Goal: Ask a question

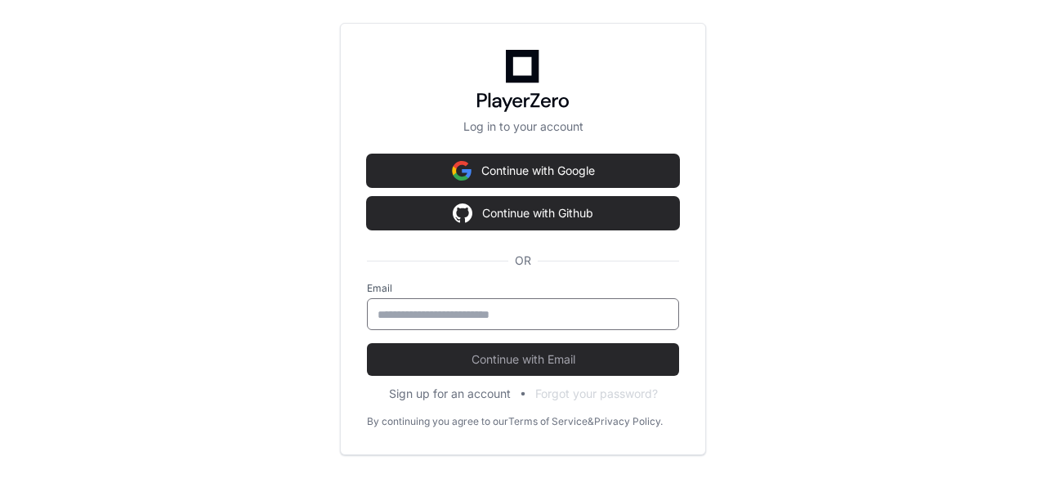
click at [562, 316] on input "email" at bounding box center [522, 314] width 291 height 16
type input "**********"
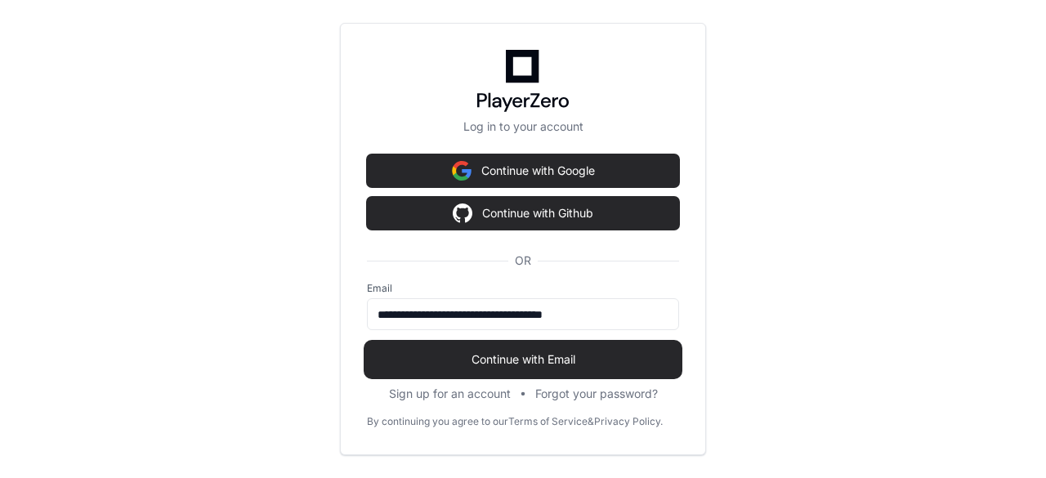
click at [571, 359] on span "Continue with Email" at bounding box center [523, 359] width 312 height 16
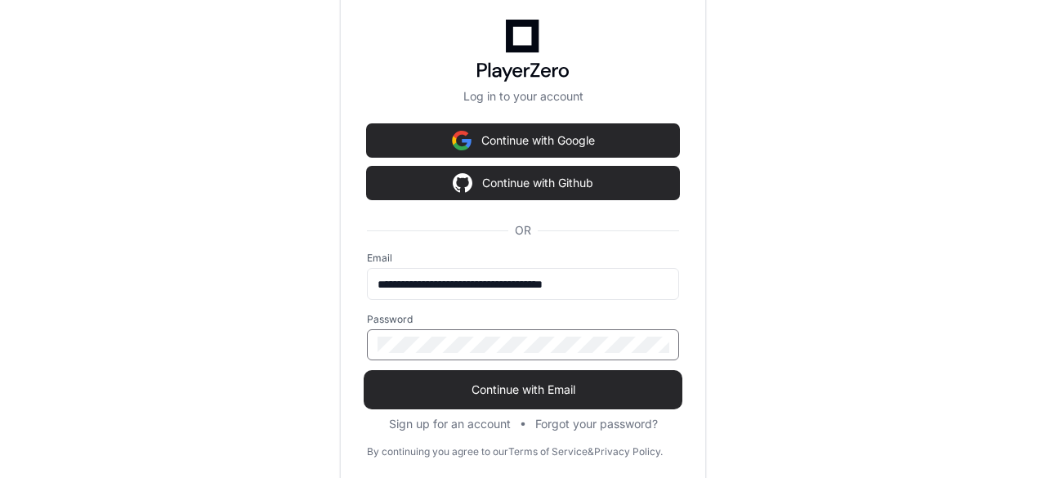
click at [367, 373] on button "Continue with Email" at bounding box center [523, 389] width 312 height 33
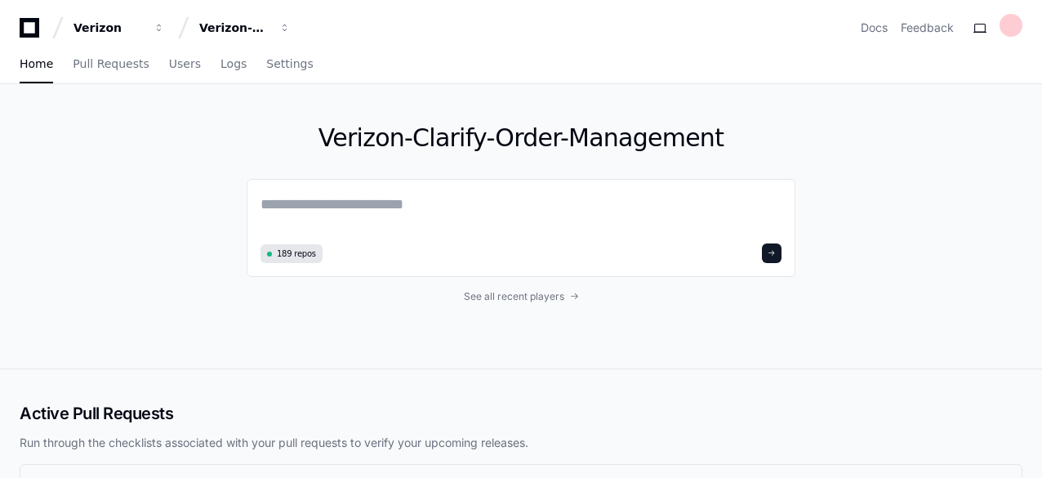
click at [51, 151] on div "Verizon-Clarify-Order-Management 189 repos See all recent players" at bounding box center [521, 226] width 1042 height 284
click at [368, 198] on textarea at bounding box center [521, 216] width 521 height 46
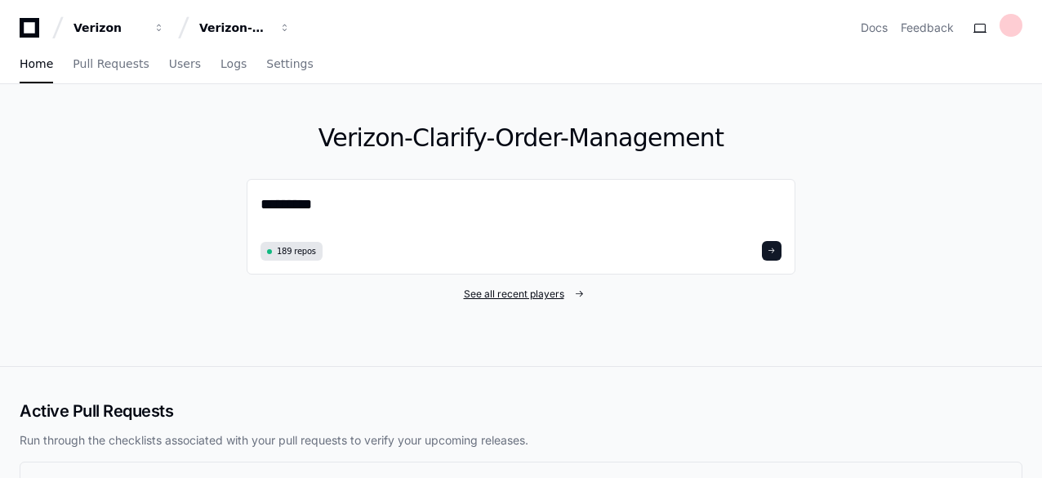
type textarea "*********"
click at [501, 292] on span "See all recent players" at bounding box center [514, 294] width 100 height 13
click at [502, 293] on span "See all recent players" at bounding box center [514, 294] width 100 height 13
click at [563, 292] on span "See all recent players" at bounding box center [514, 294] width 100 height 13
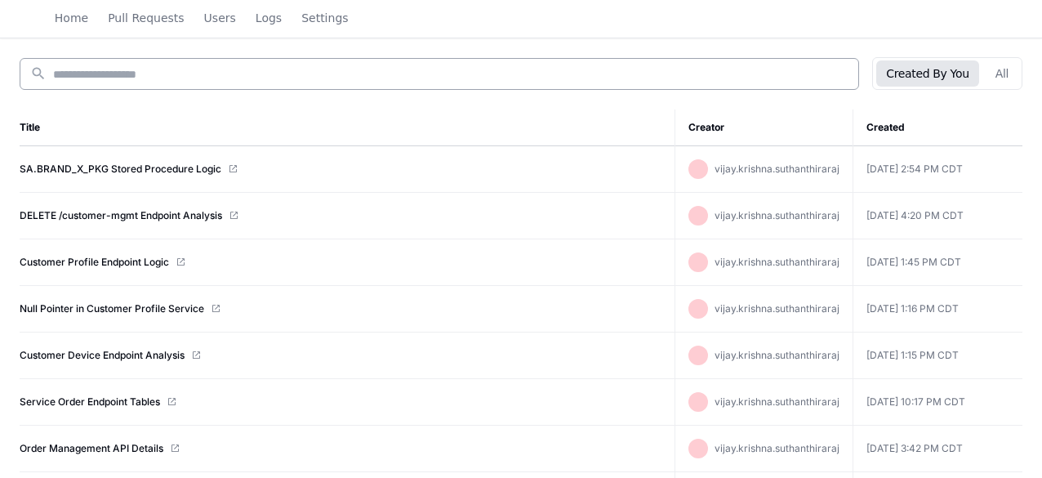
scroll to position [221, 0]
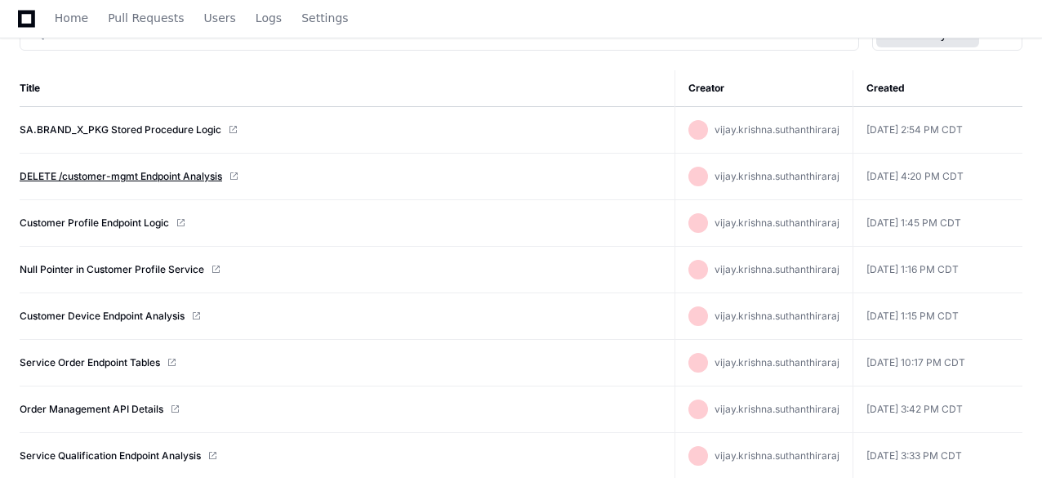
click at [135, 179] on link "DELETE /customer-mgmt Endpoint Analysis" at bounding box center [121, 176] width 203 height 13
click at [78, 21] on span "Home" at bounding box center [71, 18] width 33 height 10
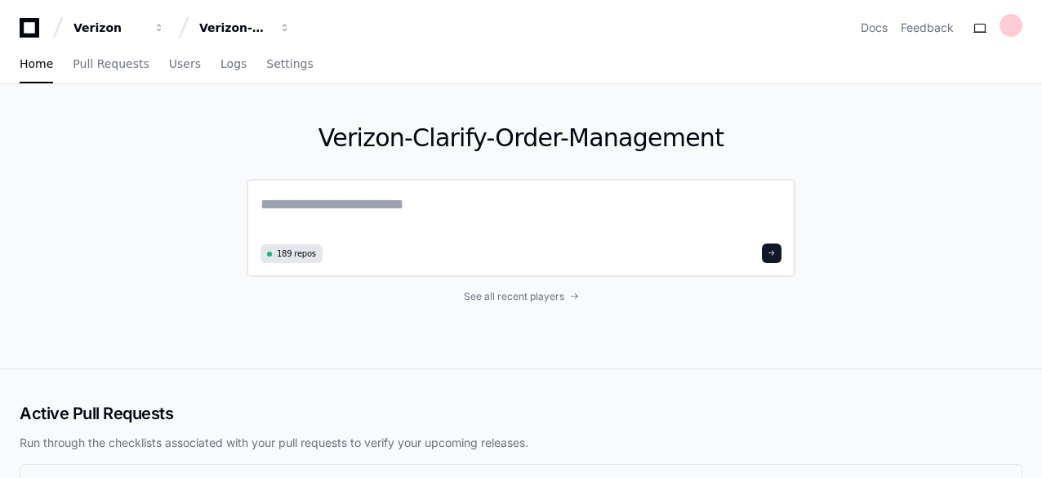
click at [428, 203] on textarea at bounding box center [521, 216] width 521 height 46
click at [428, 203] on textarea at bounding box center [521, 214] width 521 height 43
click at [347, 201] on textarea at bounding box center [521, 214] width 521 height 43
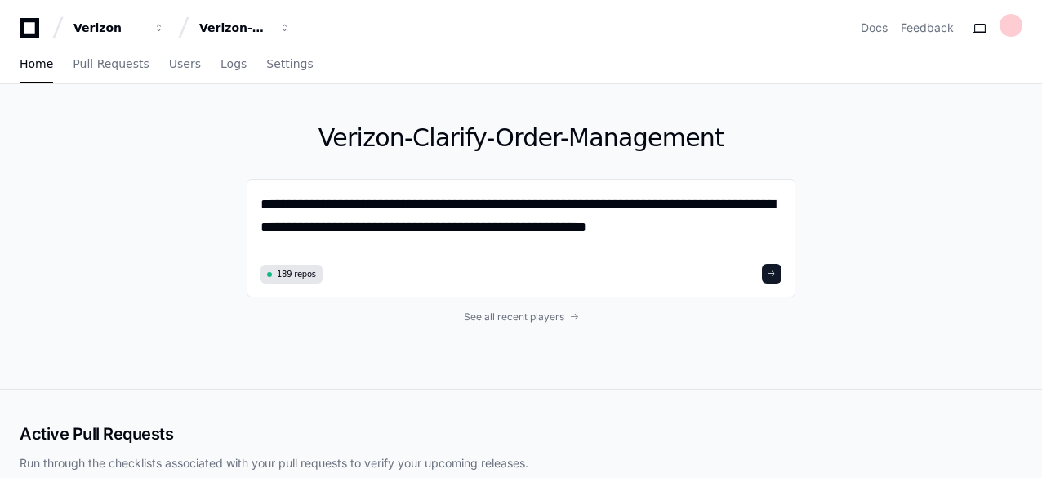
type textarea "**********"
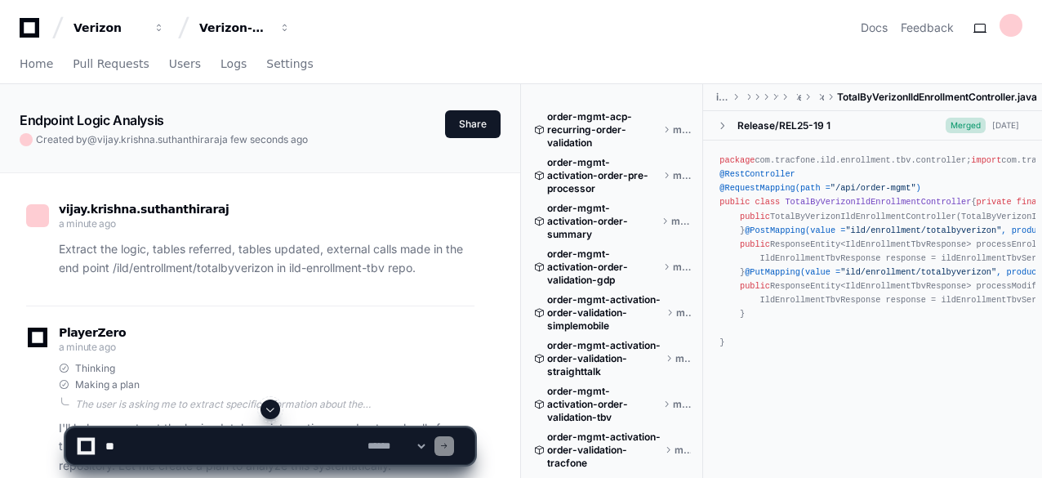
click at [274, 413] on span at bounding box center [270, 409] width 13 height 13
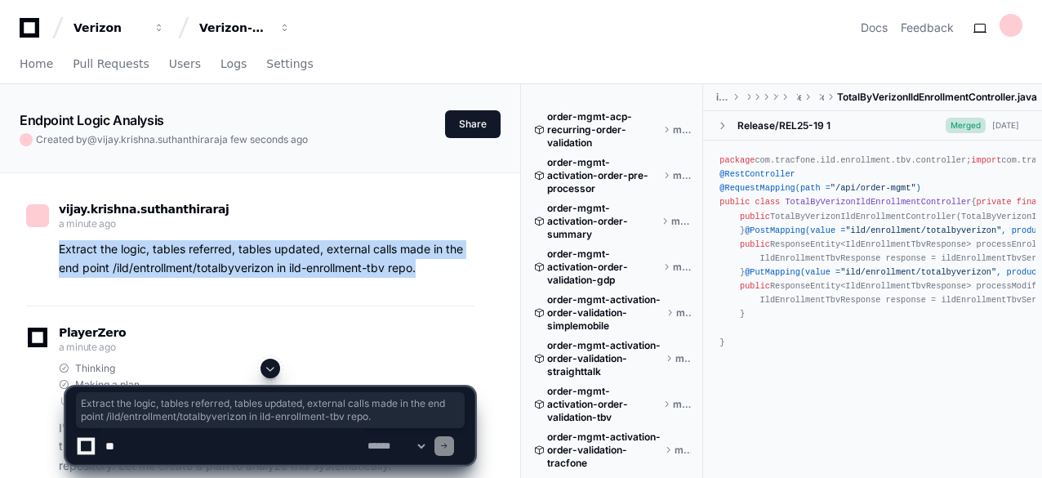
drag, startPoint x: 431, startPoint y: 268, endPoint x: 57, endPoint y: 252, distance: 373.6
click at [57, 252] on div "Extract the logic, tables referred, tables updated, external calls made in the …" at bounding box center [250, 259] width 448 height 38
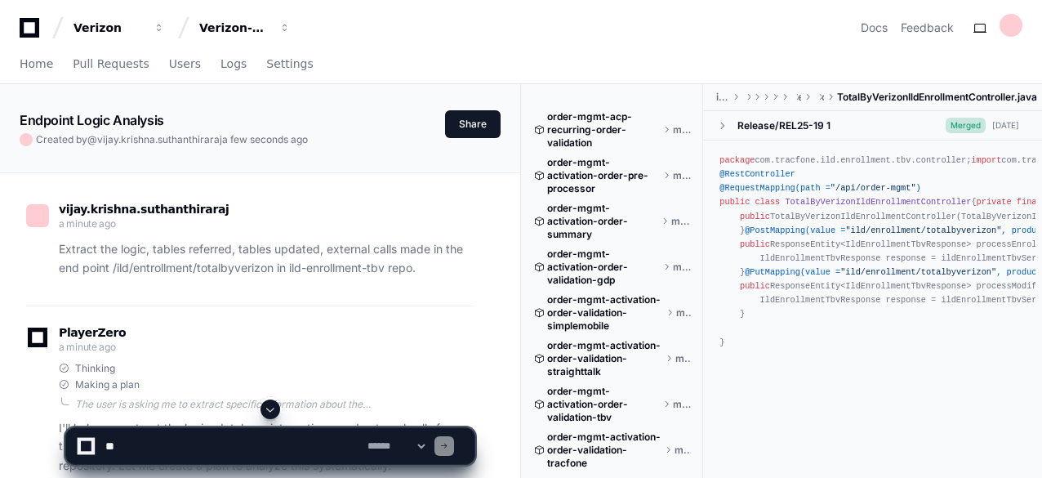
click at [448, 447] on span at bounding box center [444, 446] width 8 height 8
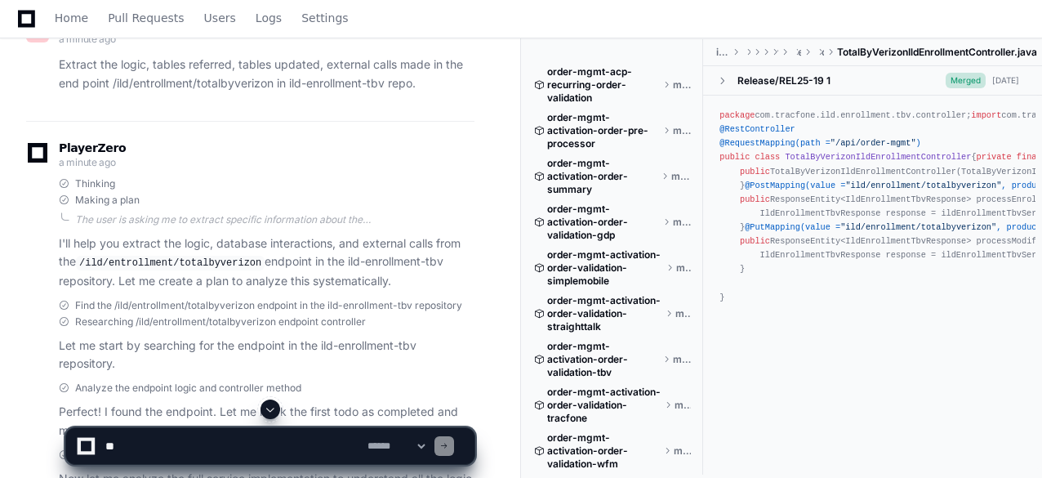
scroll to position [183, 0]
click at [390, 89] on p "Extract the logic, tables referred, tables updated, external calls made in the …" at bounding box center [267, 76] width 416 height 38
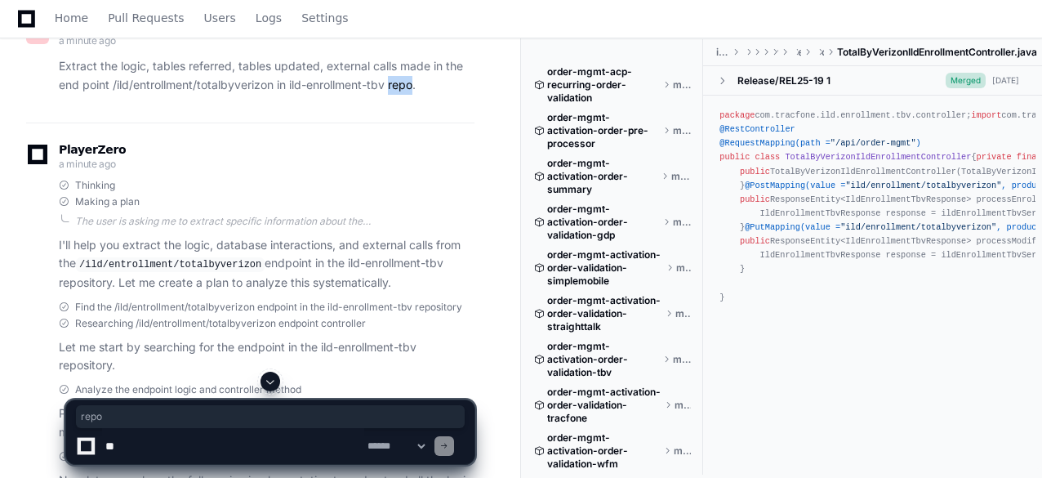
click at [390, 89] on p "Extract the logic, tables referred, tables updated, external calls made in the …" at bounding box center [267, 76] width 416 height 38
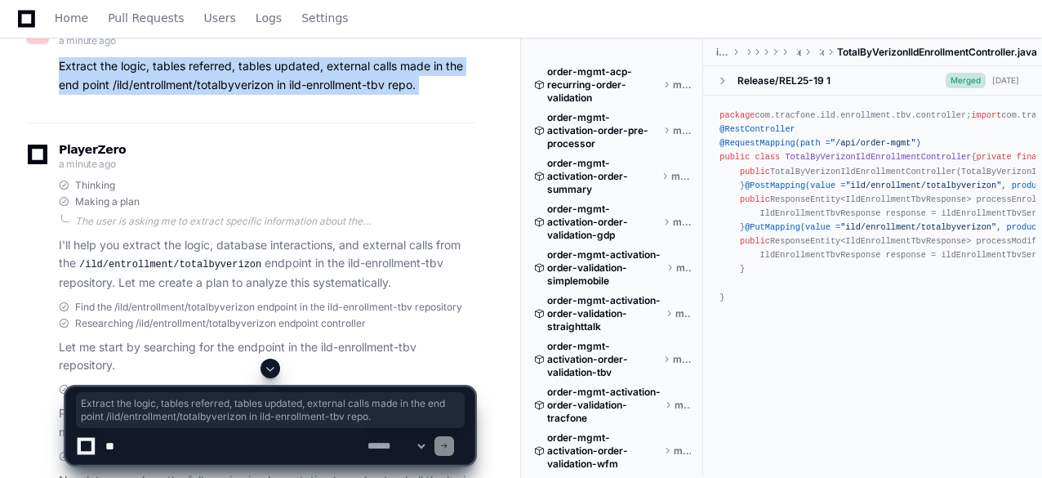
click at [390, 89] on p "Extract the logic, tables referred, tables updated, external calls made in the …" at bounding box center [267, 76] width 416 height 38
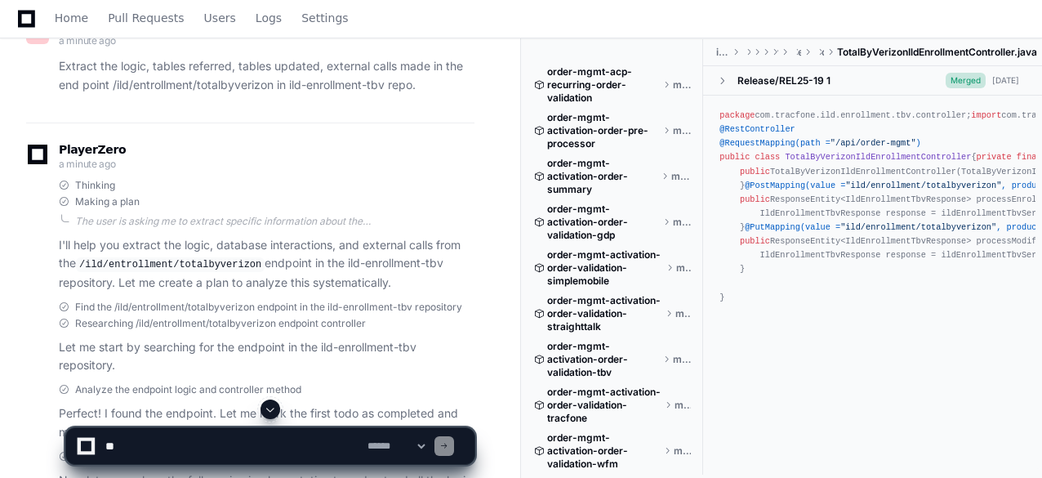
drag, startPoint x: 305, startPoint y: 414, endPoint x: 205, endPoint y: 83, distance: 346.3
click at [205, 83] on p "Extract the logic, tables referred, tables updated, external calls made in the …" at bounding box center [267, 76] width 416 height 38
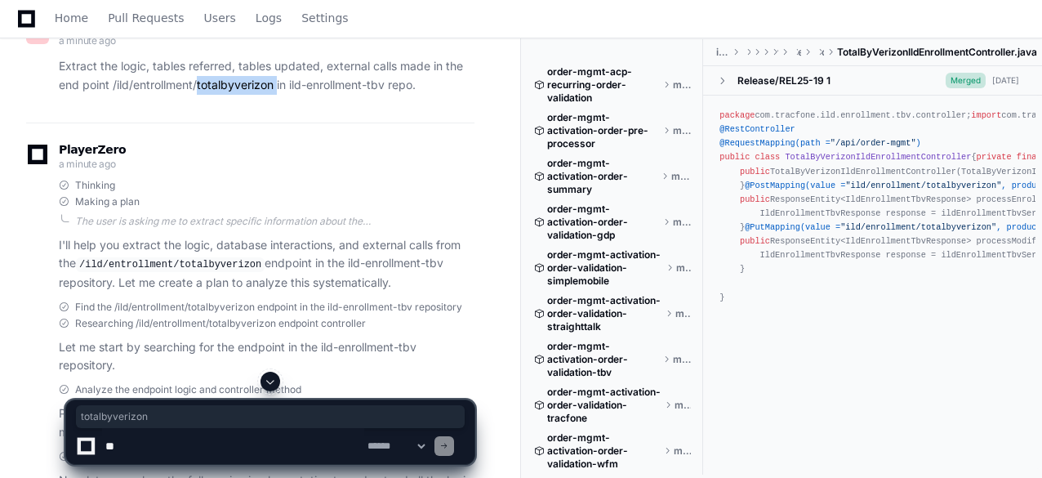
click at [205, 83] on p "Extract the logic, tables referred, tables updated, external calls made in the …" at bounding box center [267, 76] width 416 height 38
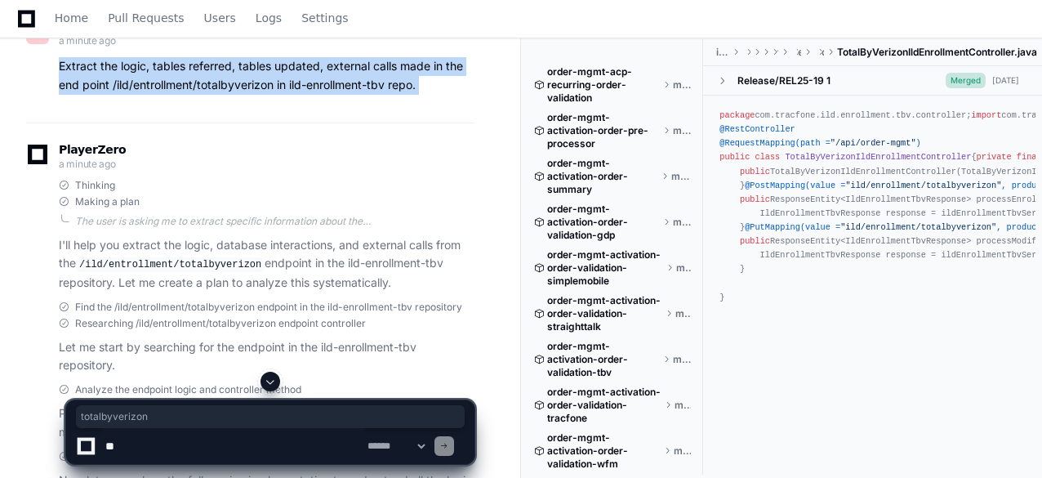
click at [205, 83] on p "Extract the logic, tables referred, tables updated, external calls made in the …" at bounding box center [267, 76] width 416 height 38
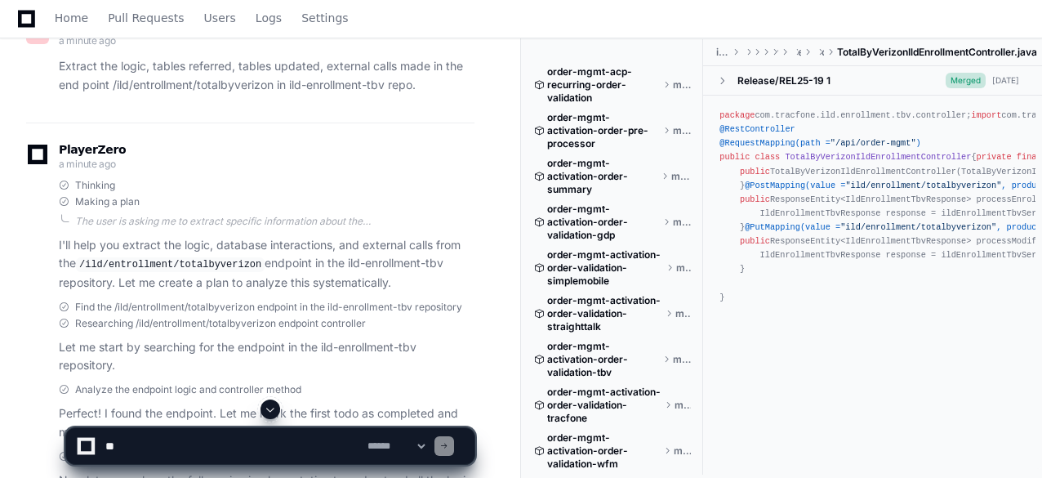
click at [228, 466] on div "**********" at bounding box center [270, 438] width 410 height 78
click at [228, 445] on textarea at bounding box center [233, 446] width 262 height 36
paste textarea "**********"
type textarea "**********"
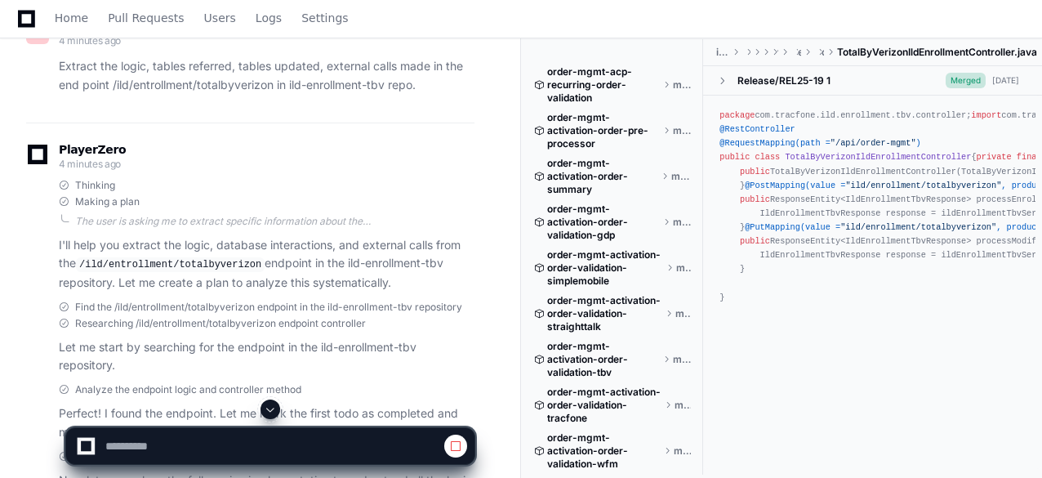
click at [267, 413] on span at bounding box center [270, 409] width 13 height 13
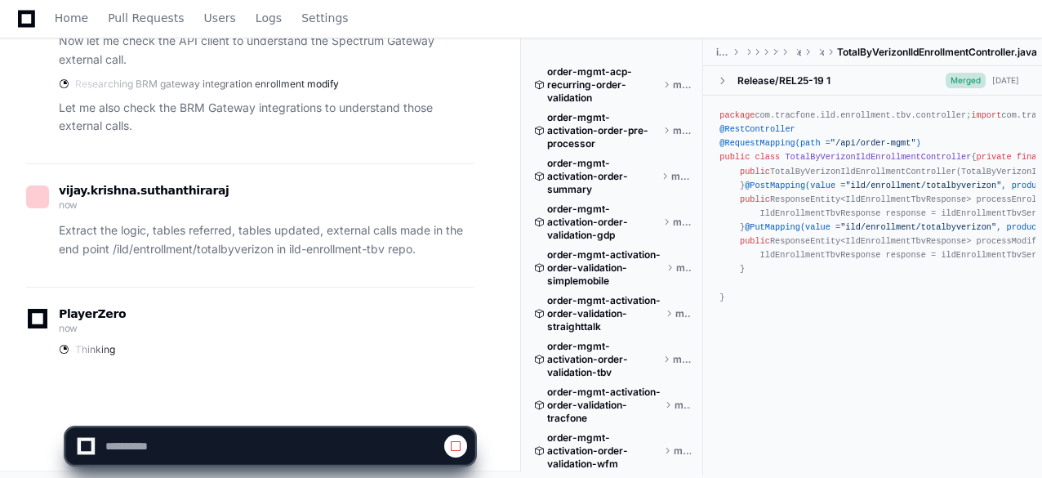
scroll to position [825, 0]
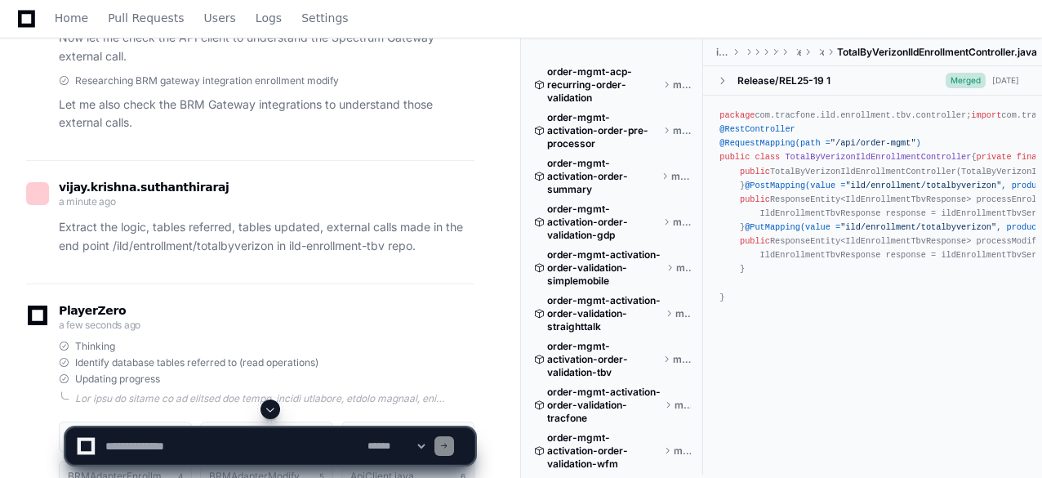
click at [273, 408] on span at bounding box center [270, 409] width 13 height 13
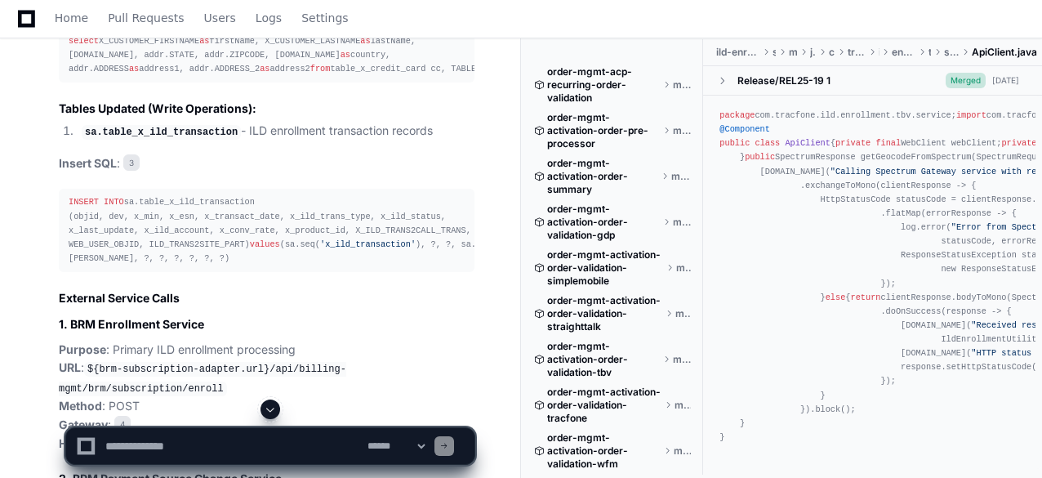
scroll to position [2319, 0]
click at [274, 404] on span at bounding box center [270, 409] width 13 height 13
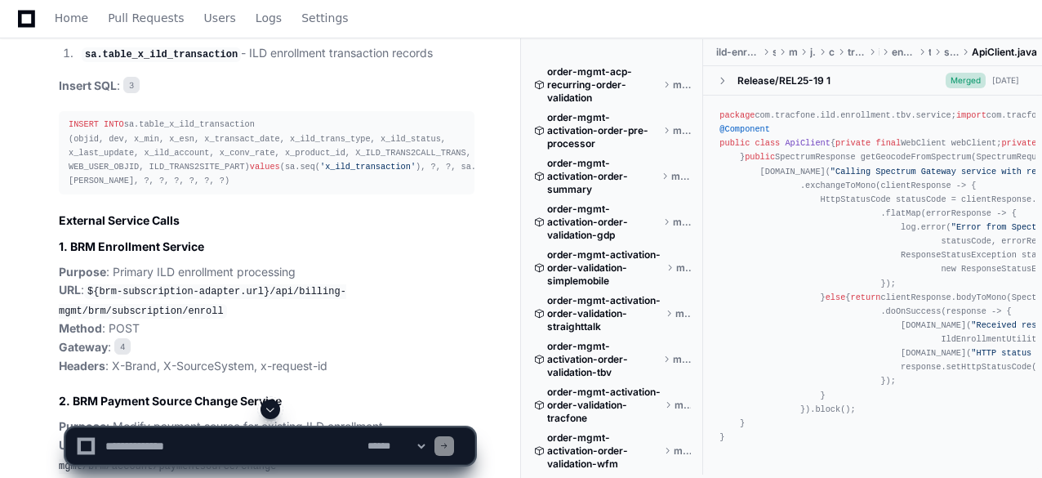
click at [274, 404] on span at bounding box center [270, 409] width 13 height 13
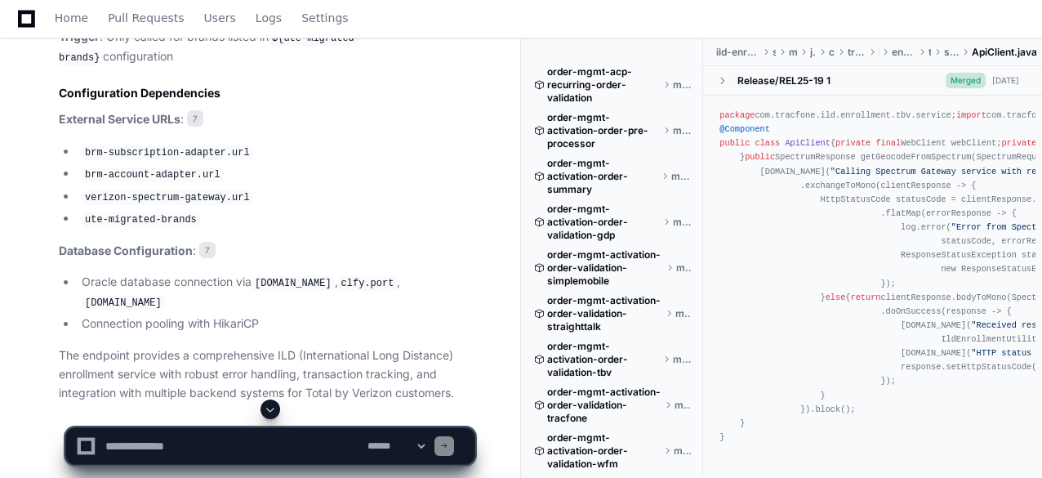
click at [274, 404] on span at bounding box center [270, 409] width 13 height 13
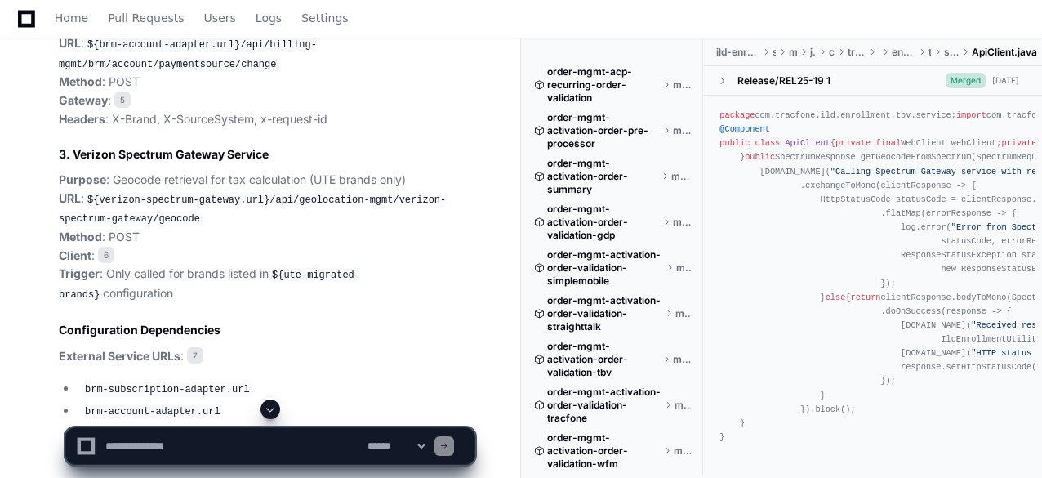
scroll to position [2800, 0]
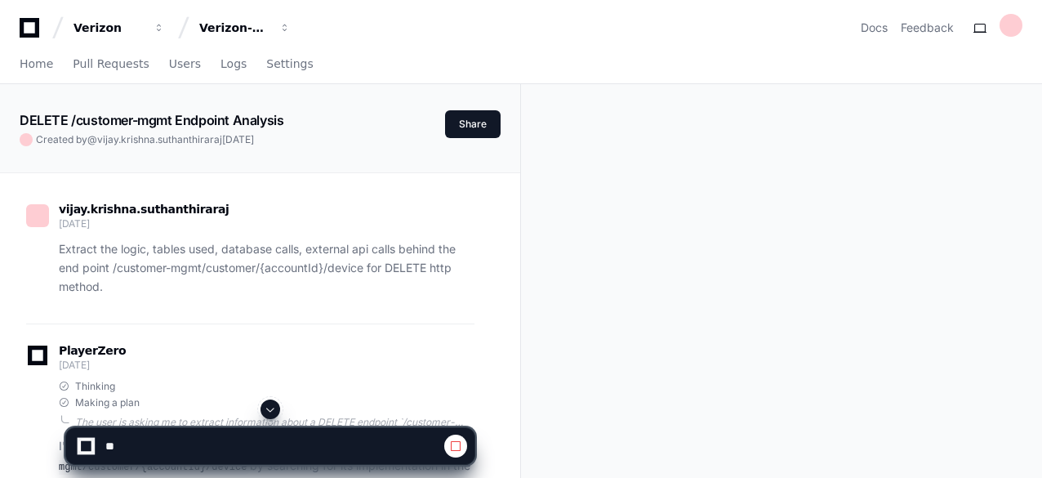
click at [65, 255] on p "Extract the logic, tables used, database calls, external api calls behind the e…" at bounding box center [267, 268] width 416 height 56
